Goal: Task Accomplishment & Management: Complete application form

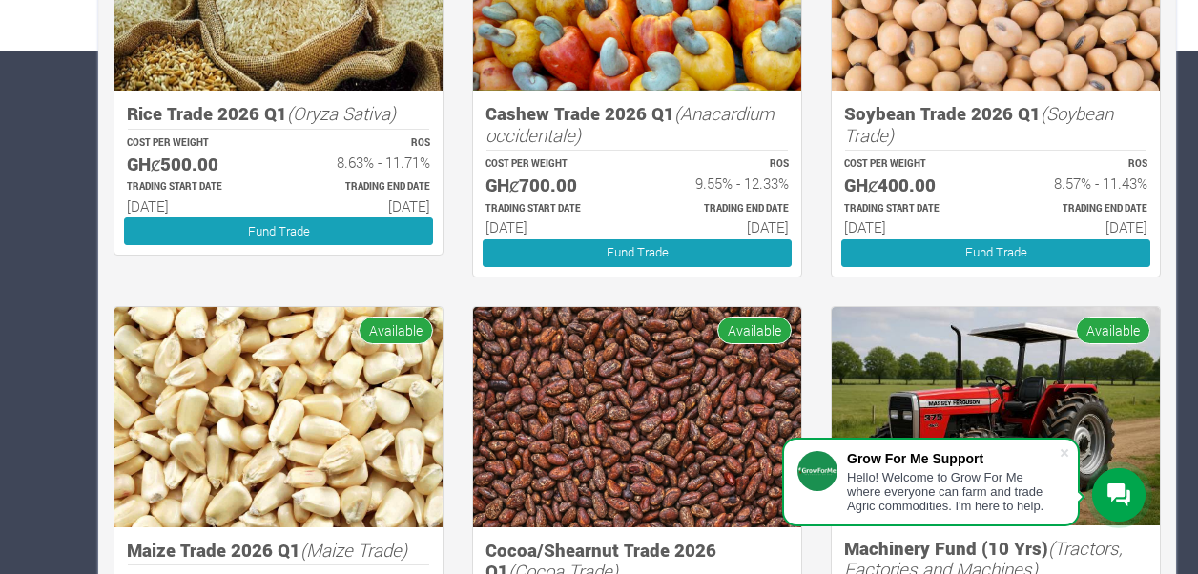
scroll to position [523, 0]
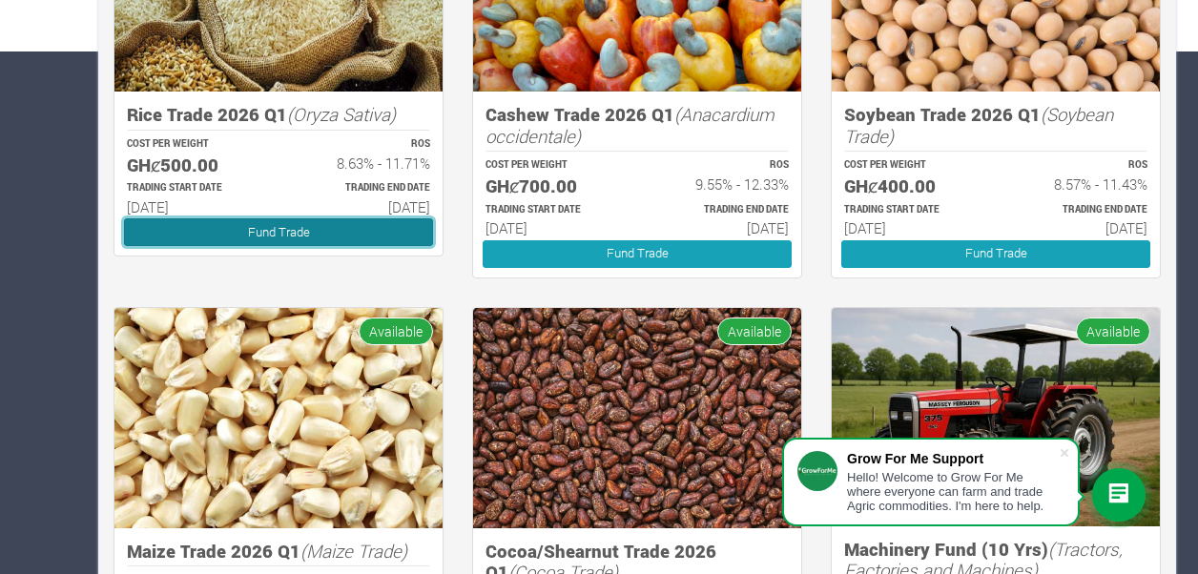
click at [382, 237] on link "Fund Trade" at bounding box center [278, 232] width 309 height 28
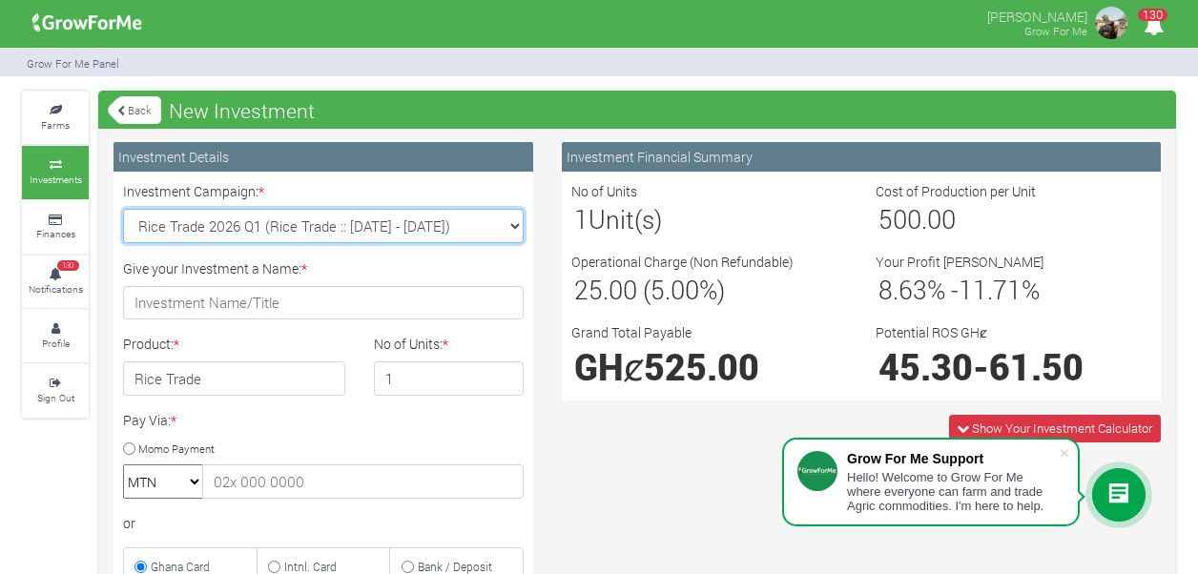
click at [510, 227] on select "Rice Trade 2026 Q1 (Rice Trade :: [DATE] - [DATE]) Cocoa/Shearnut Trade 2026 Q1…" at bounding box center [323, 226] width 401 height 34
select select "54"
click at [123, 209] on select "Rice Trade 2026 Q1 (Rice Trade :: [DATE] - [DATE]) Cocoa/Shearnut Trade 2026 Q1…" at bounding box center [323, 226] width 401 height 34
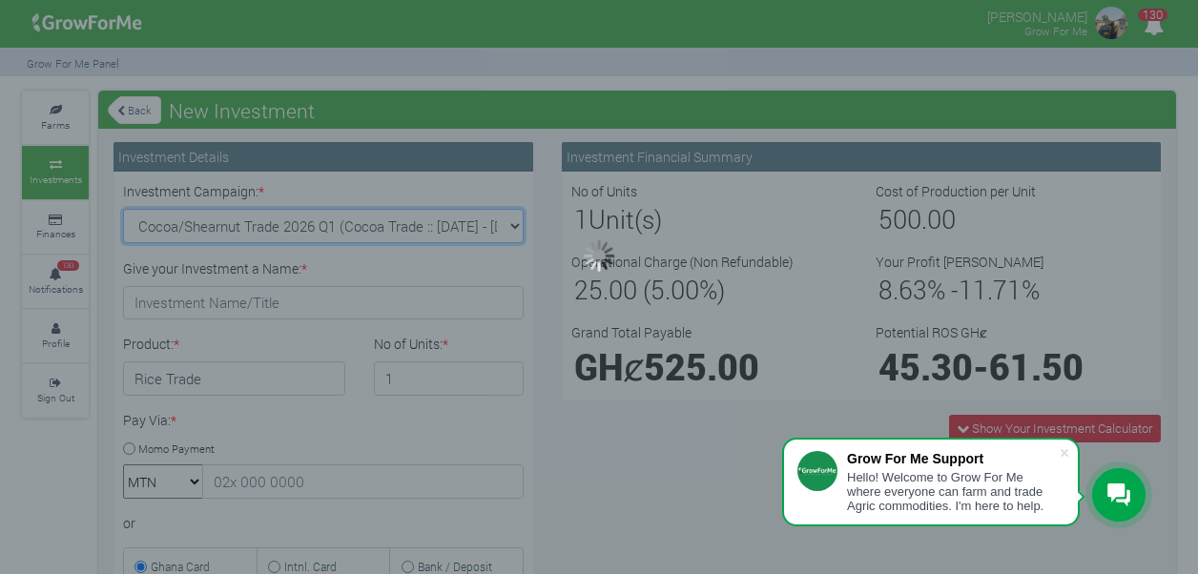
type input "1"
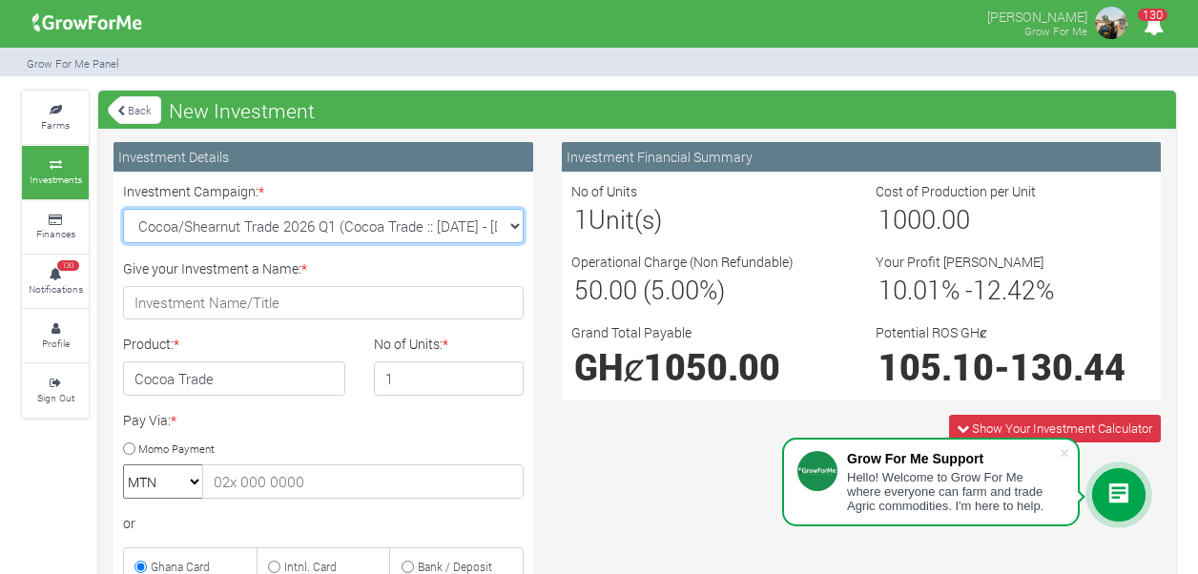
click at [509, 224] on select "Rice Trade 2026 Q1 (Rice Trade :: 01st Jan 2026 - 30th Jun 2026) Cocoa/Shearnut…" at bounding box center [323, 226] width 401 height 34
select select "50"
click at [123, 209] on select "Rice Trade 2026 Q1 (Rice Trade :: 01st Jan 2026 - 30th Jun 2026) Cocoa/Shearnut…" at bounding box center [323, 226] width 401 height 34
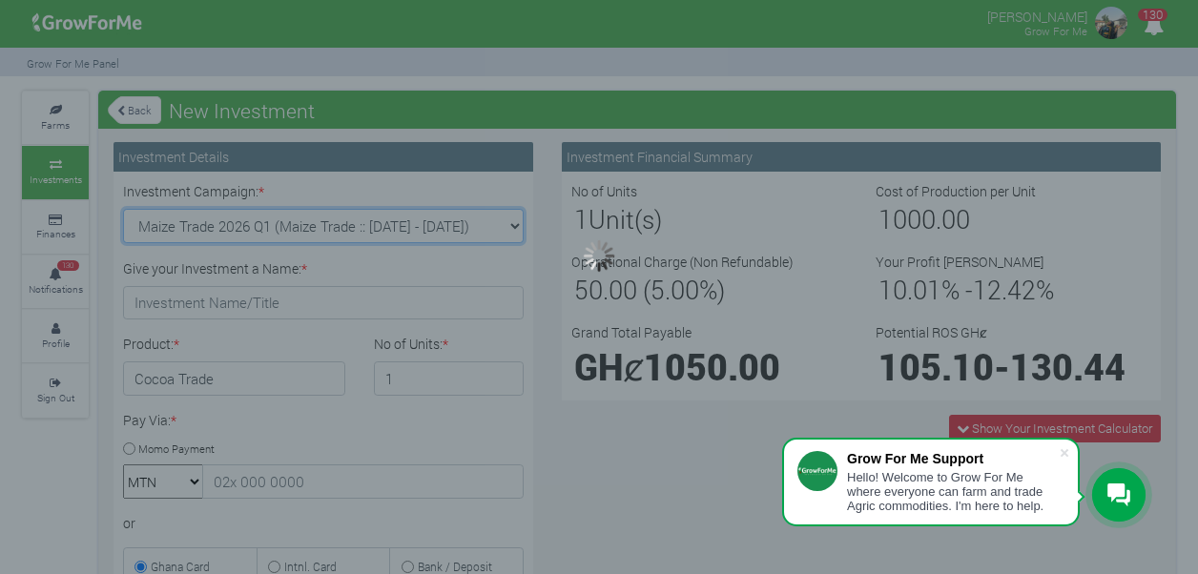
type input "1"
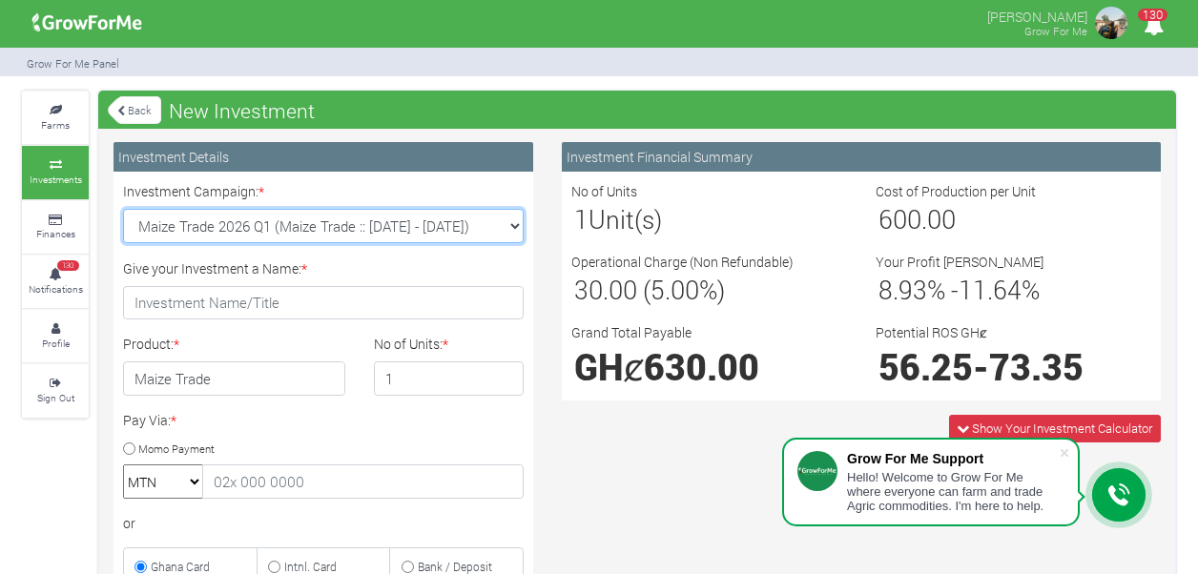
click at [521, 223] on select "Rice Trade 2026 Q1 (Rice Trade :: 01st Jan 2026 - 30th Jun 2026) Cocoa/Shearnut…" at bounding box center [323, 226] width 401 height 34
select select "51"
click at [123, 209] on select "Rice Trade 2026 Q1 (Rice Trade :: 01st Jan 2026 - 30th Jun 2026) Cocoa/Shearnut…" at bounding box center [323, 226] width 401 height 34
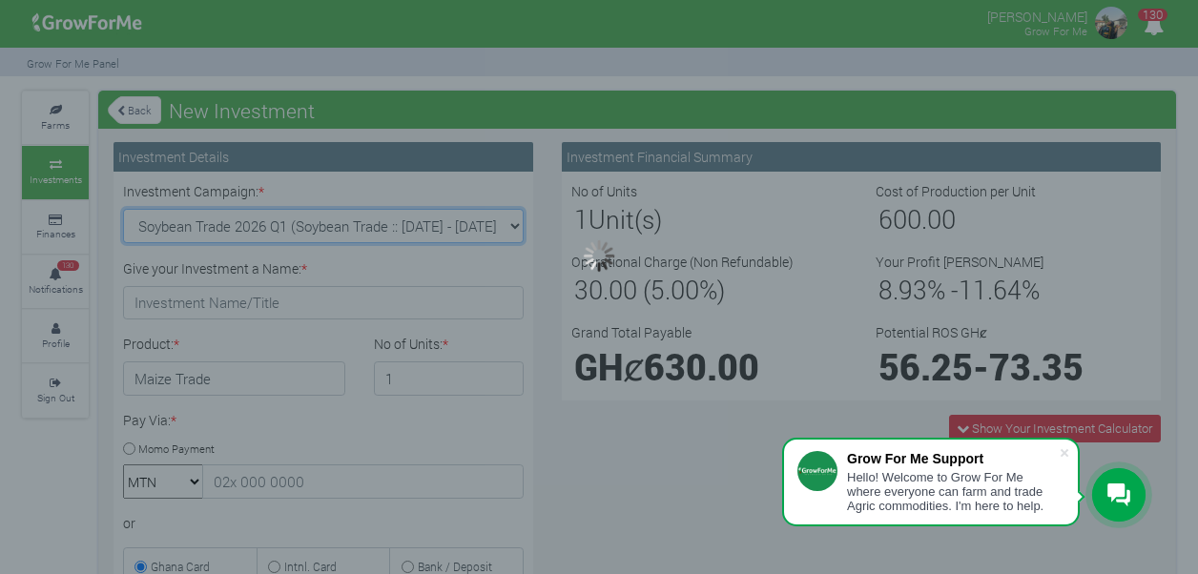
type input "1"
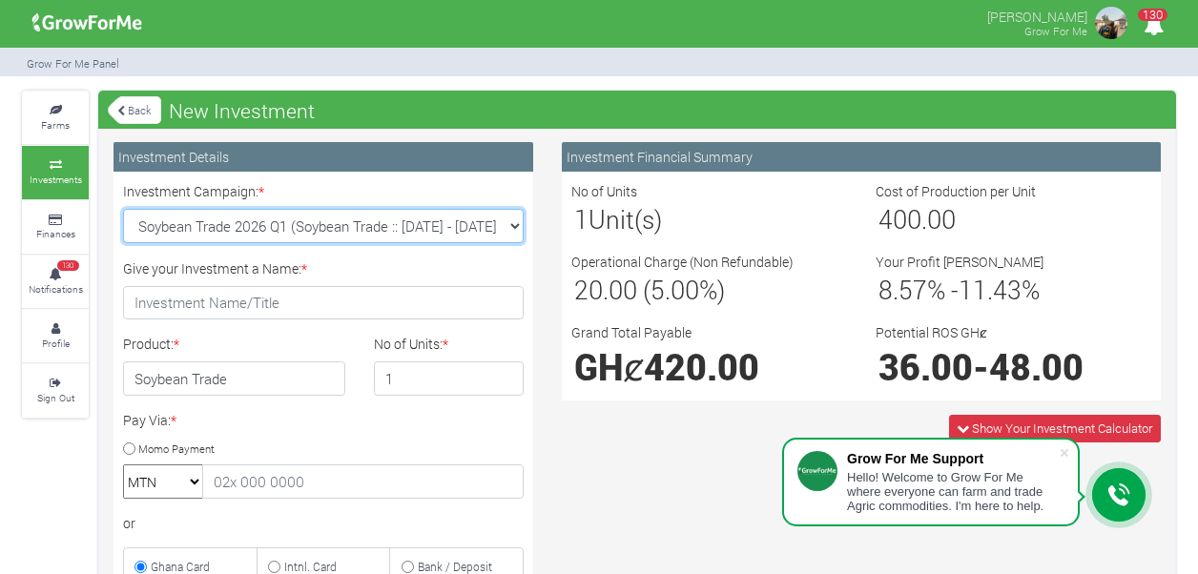
click at [513, 233] on select "Rice Trade 2026 Q1 (Rice Trade :: 01st Jan 2026 - 30th Jun 2026) Cocoa/Shearnut…" at bounding box center [323, 226] width 401 height 34
select select "52"
click at [123, 209] on select "Rice Trade 2026 Q1 (Rice Trade :: 01st Jan 2026 - 30th Jun 2026) Cocoa/Shearnut…" at bounding box center [323, 226] width 401 height 34
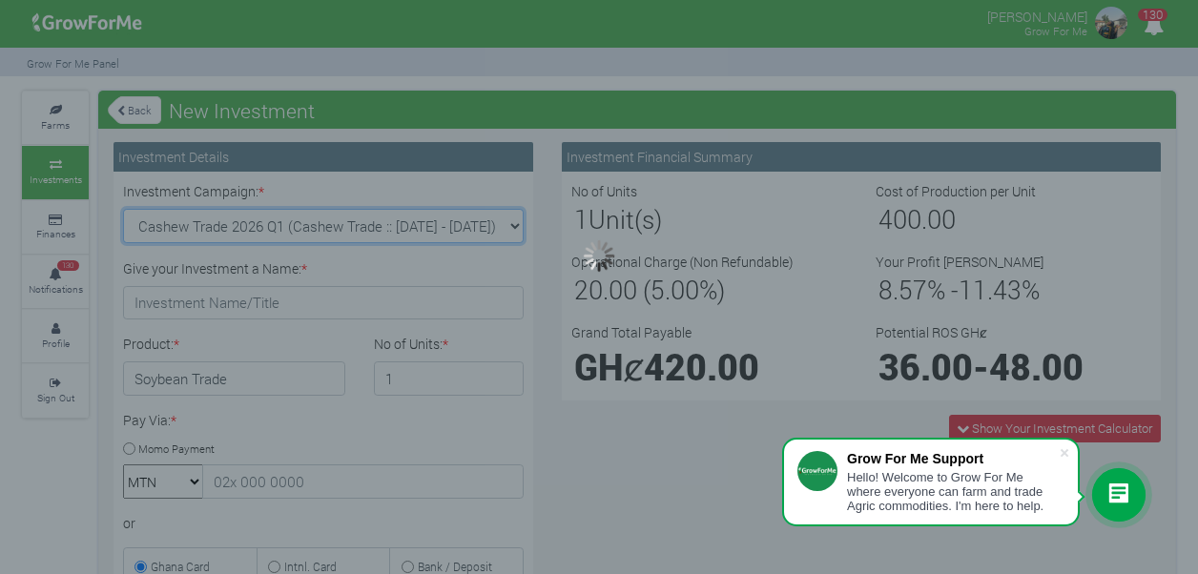
type input "1"
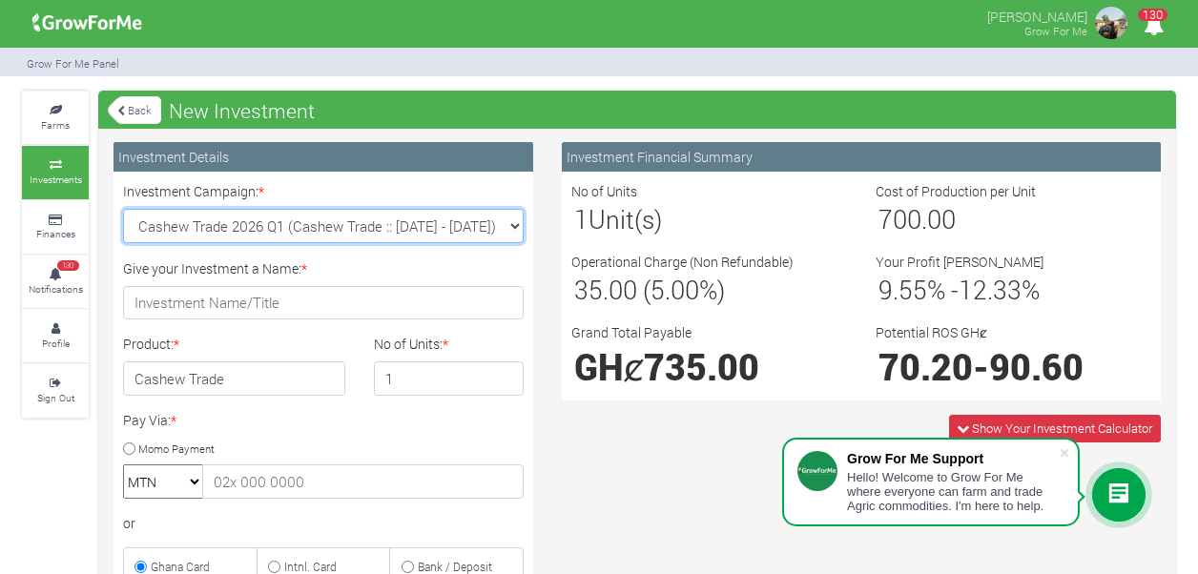
click at [498, 225] on select "Rice Trade 2026 Q1 (Rice Trade :: 01st Jan 2026 - 30th Jun 2026) Cocoa/Shearnut…" at bounding box center [323, 226] width 401 height 34
select select "54"
click at [123, 209] on select "Rice Trade 2026 Q1 (Rice Trade :: 01st Jan 2026 - 30th Jun 2026) Cocoa/Shearnut…" at bounding box center [323, 226] width 401 height 34
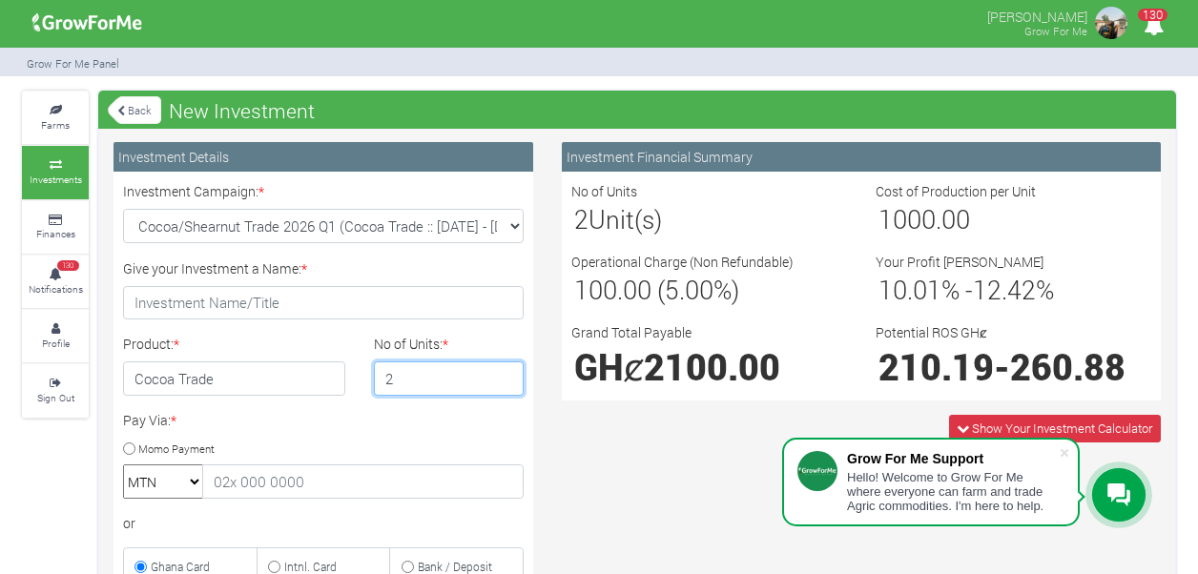
click at [504, 370] on input "2" at bounding box center [449, 379] width 151 height 34
click at [504, 370] on input "3" at bounding box center [449, 379] width 151 height 34
click at [504, 370] on input "4" at bounding box center [449, 379] width 151 height 34
type input "5"
click at [504, 370] on input "5" at bounding box center [449, 379] width 151 height 34
